Goal: Task Accomplishment & Management: Complete application form

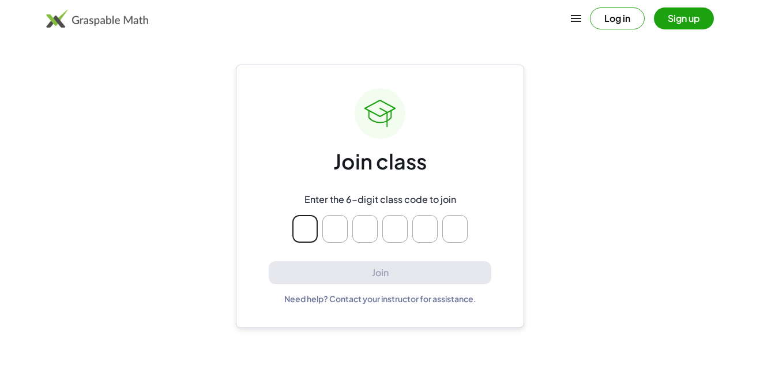
type input "*"
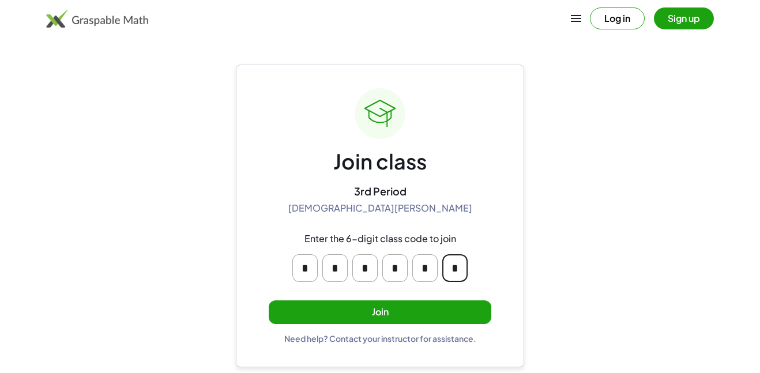
type input "*"
click at [341, 304] on button "Join" at bounding box center [380, 312] width 222 height 24
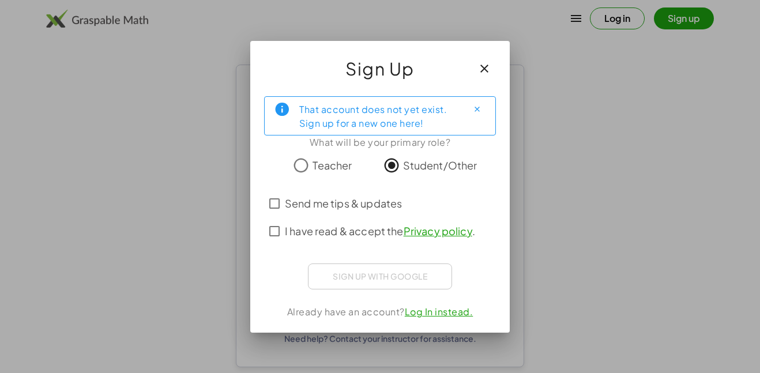
click at [375, 212] on label "Send me tips & updates" at bounding box center [343, 204] width 117 height 28
click at [380, 232] on span "I have read & accept the Privacy policy ." at bounding box center [380, 231] width 190 height 16
